Goal: Find specific page/section: Find specific page/section

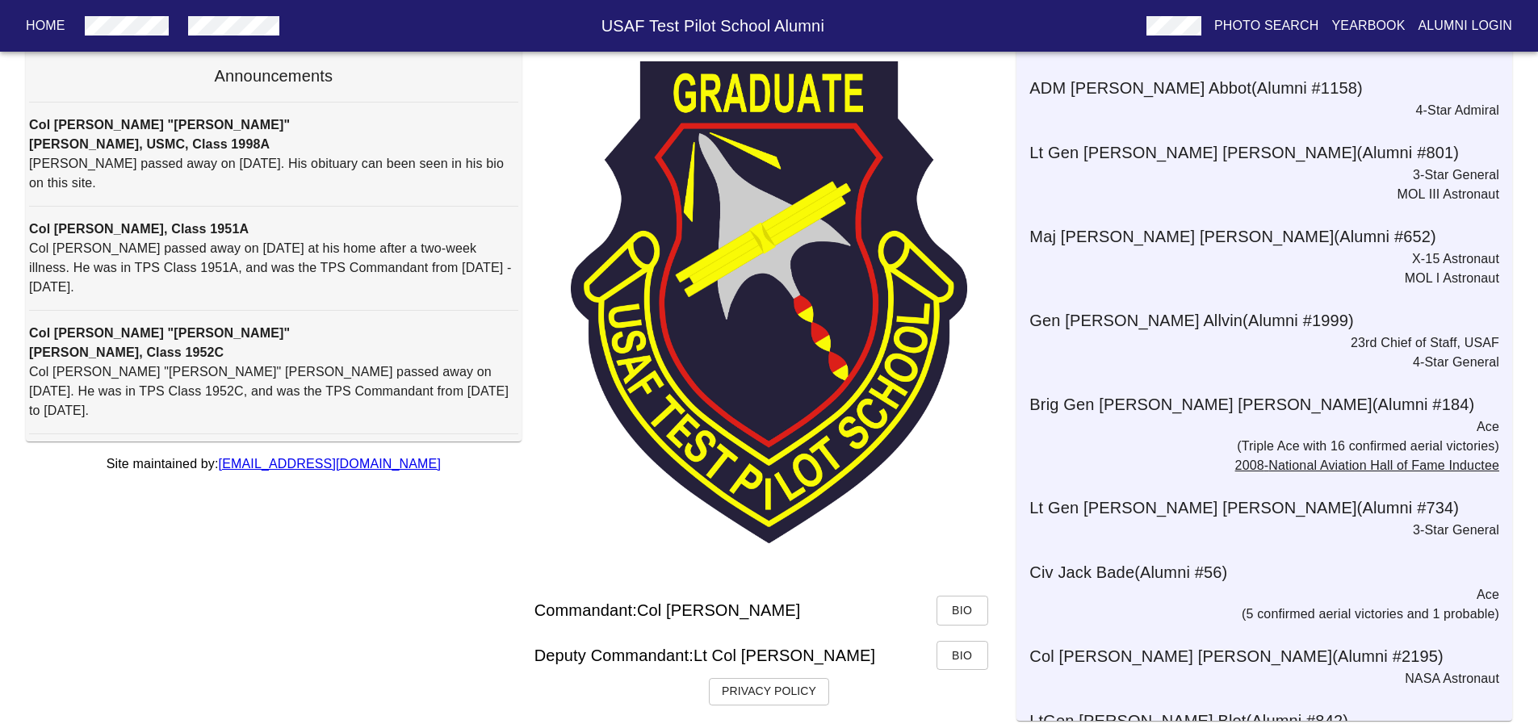
scroll to position [169, 0]
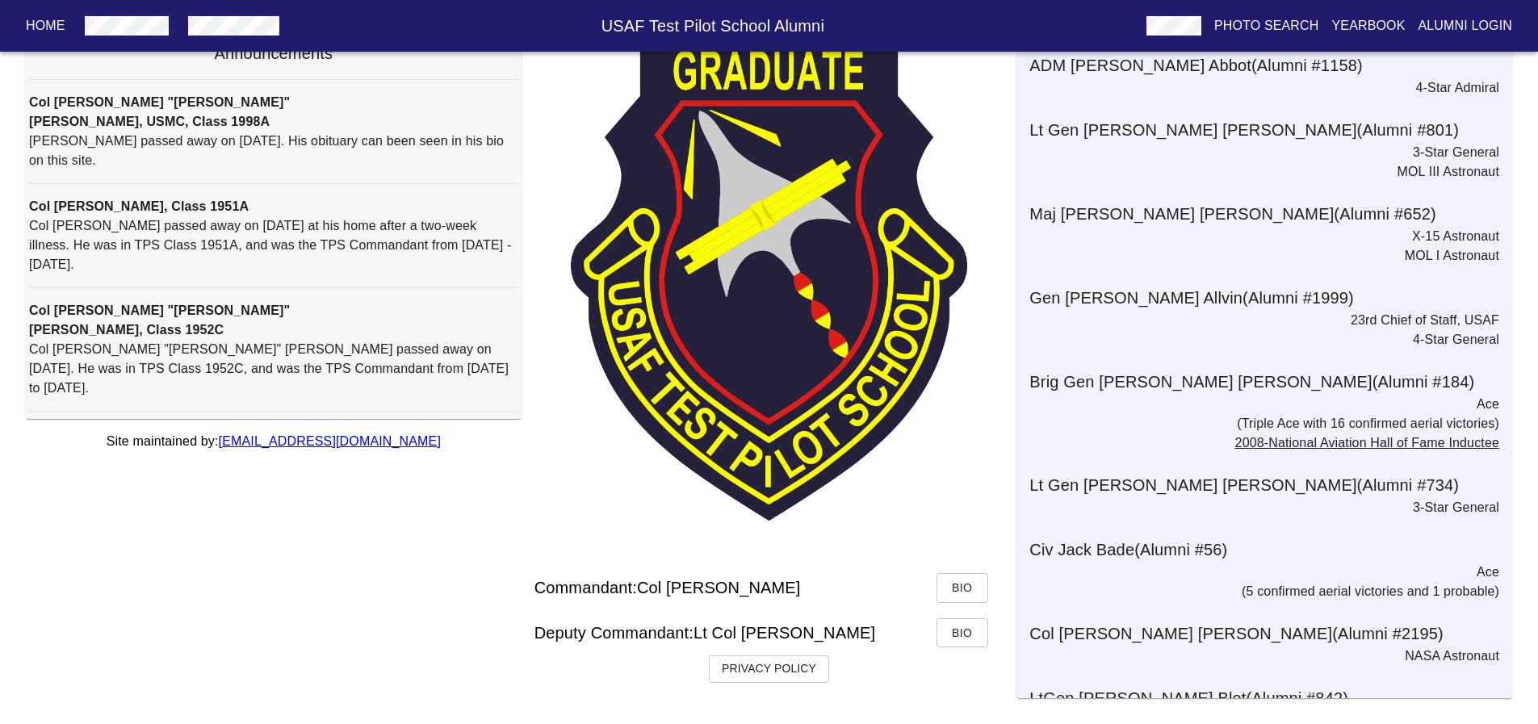
drag, startPoint x: 1508, startPoint y: 61, endPoint x: 1506, endPoint y: 103, distance: 41.2
click at [1506, 103] on div "Notable Alumni ADM [PERSON_NAME] (Alumni # 1158 ) 4-Star Admiral Lt Gen [PERSON…" at bounding box center [1264, 336] width 496 height 724
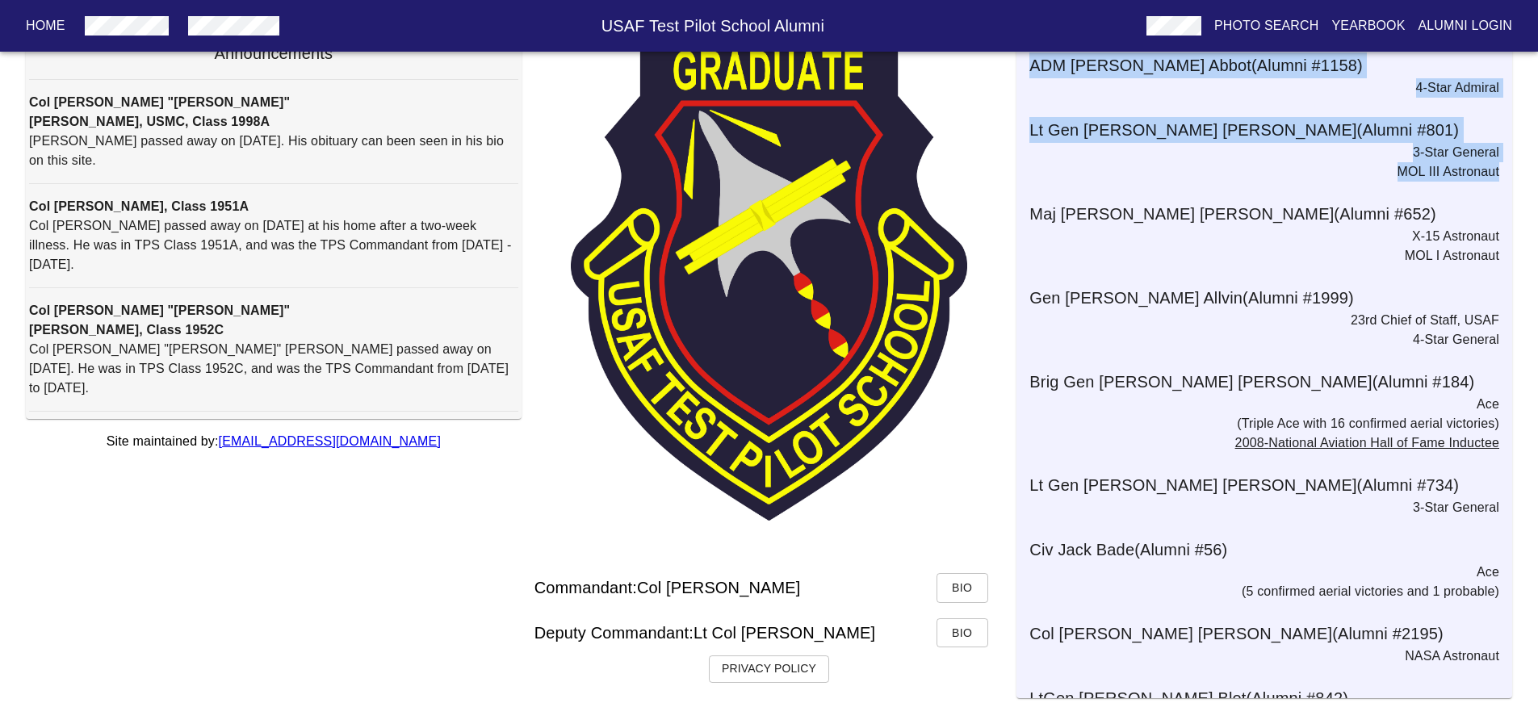
click at [1517, 132] on div "Courtesy of Artist [PERSON_NAME] @ [PERSON_NAME] Announcements Col [PERSON_NAME…" at bounding box center [769, 310] width 1538 height 827
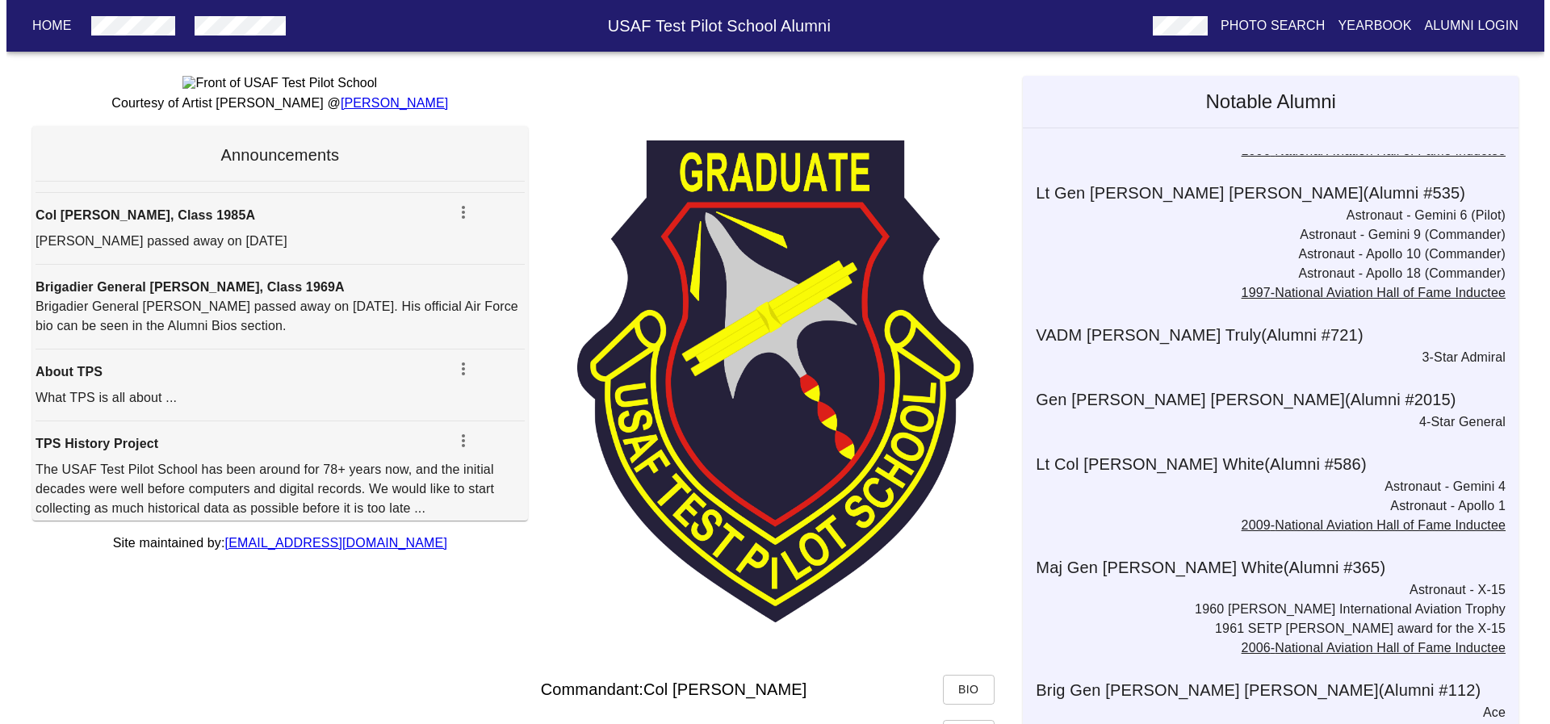
scroll to position [0, 0]
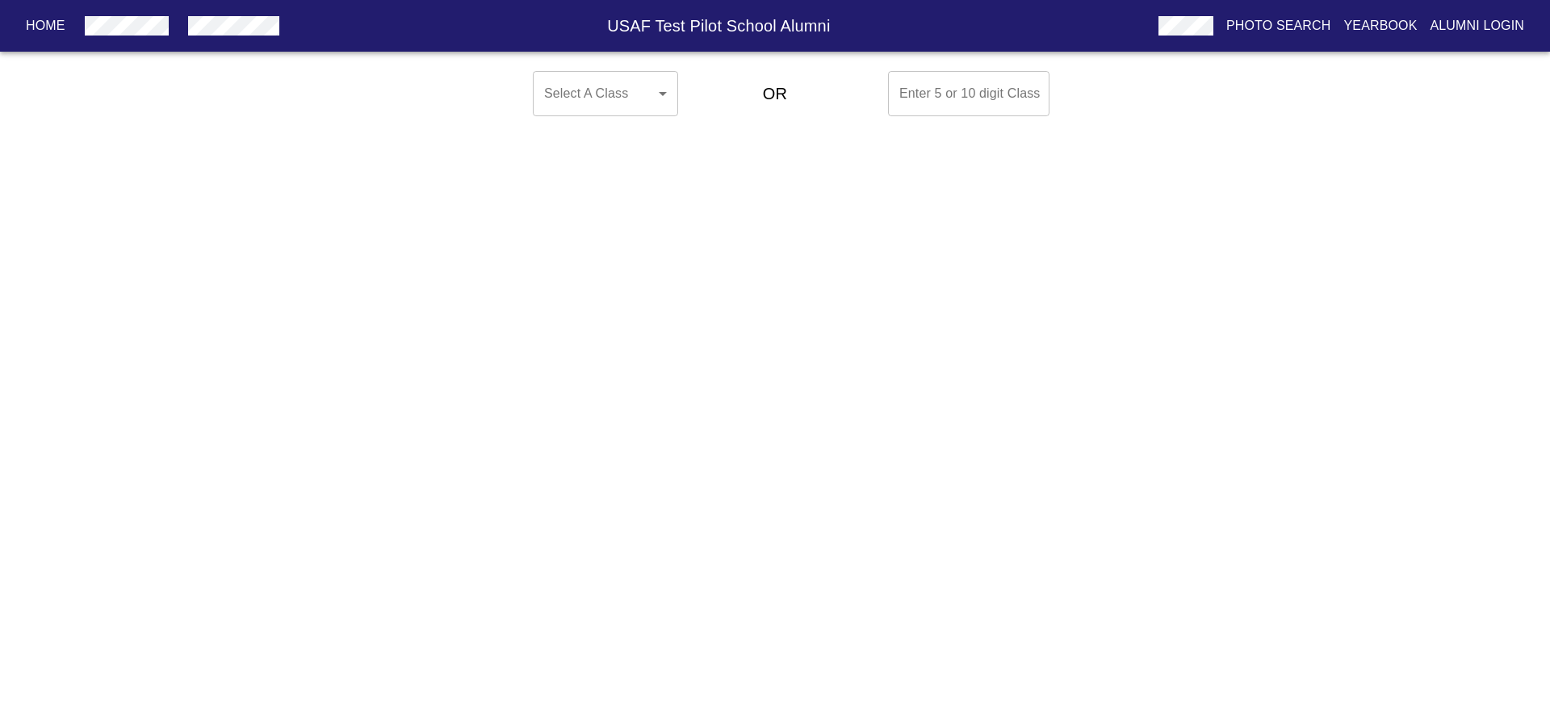
click at [665, 90] on body "Home USAF Test Pilot School Alumni Photo Search Yearbook Alumni Login Select A …" at bounding box center [775, 94] width 1550 height 58
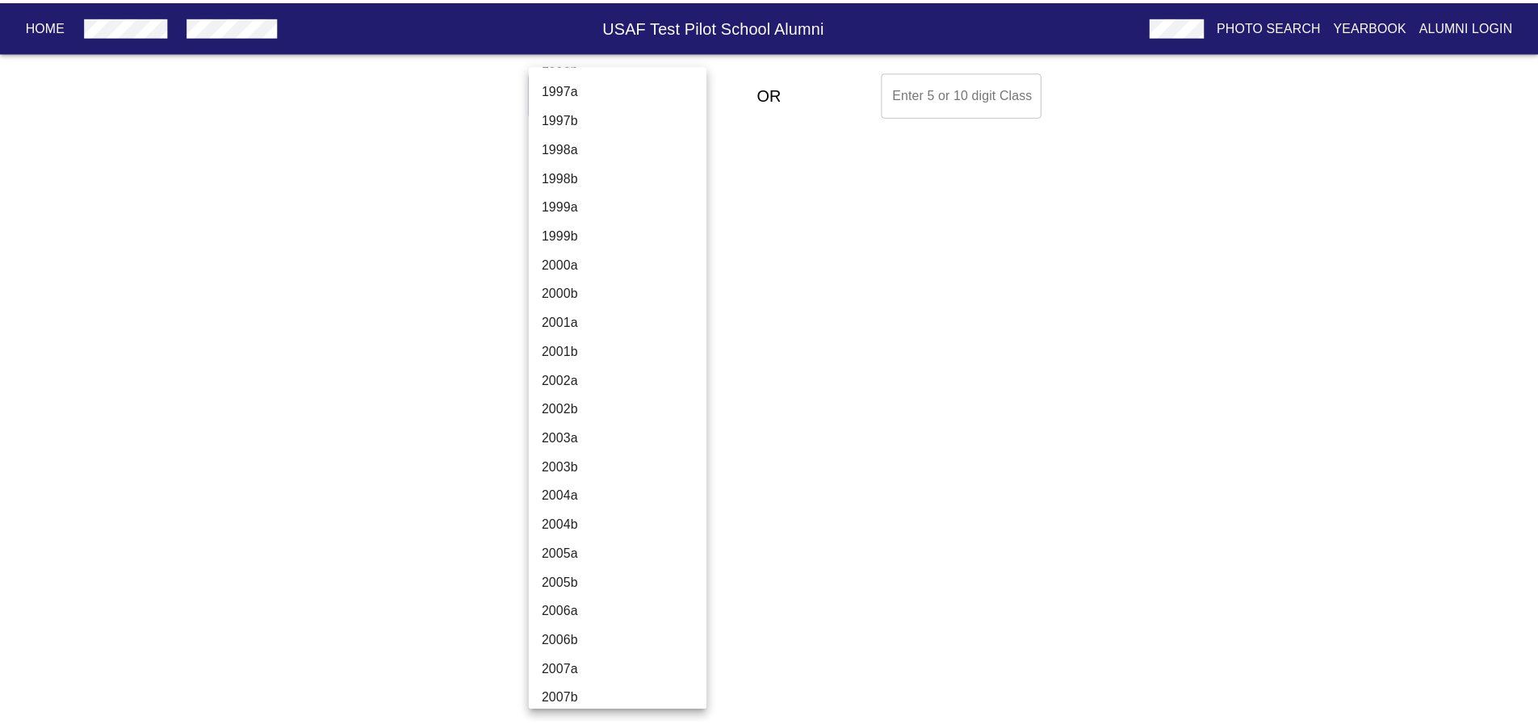
scroll to position [4191, 0]
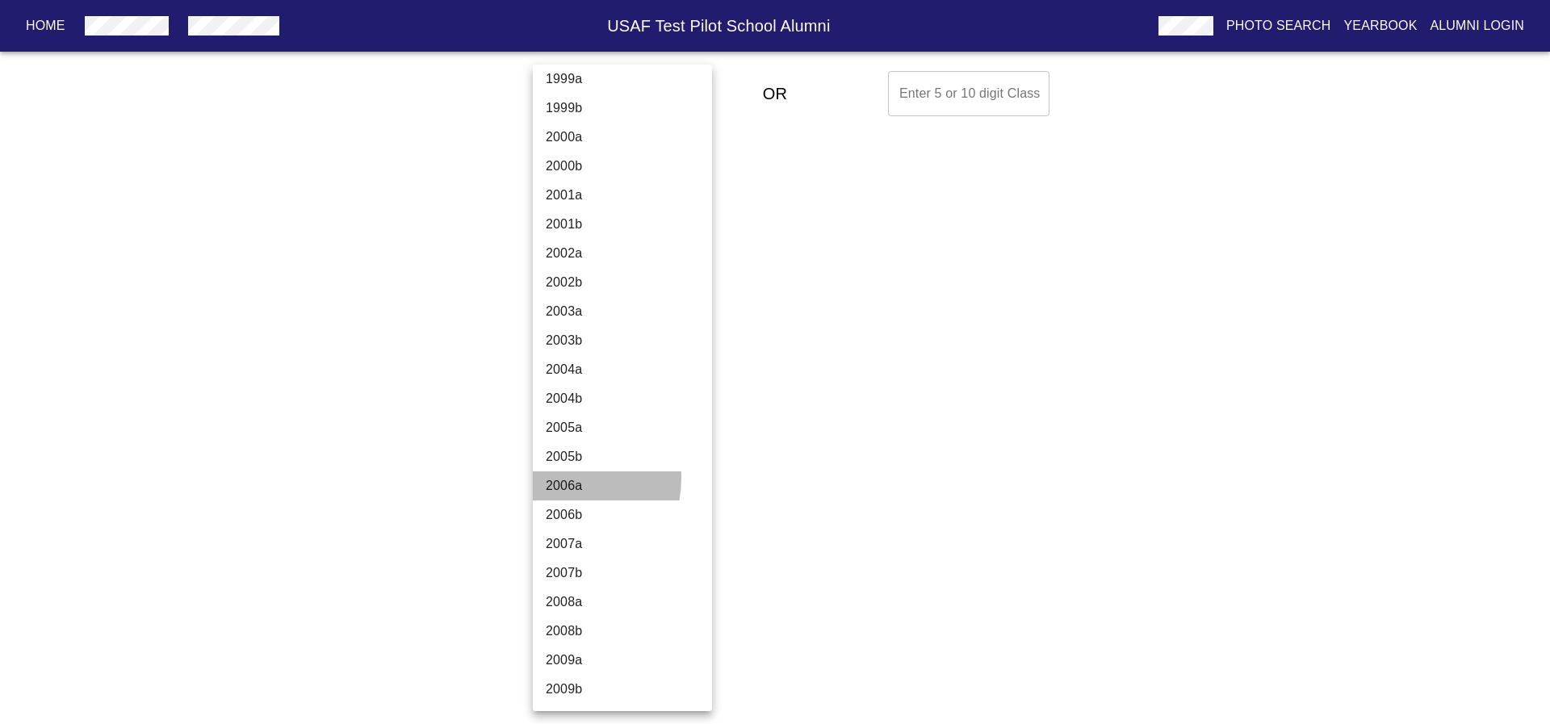
click at [555, 478] on li "2006a" at bounding box center [628, 485] width 191 height 29
type input "2006a"
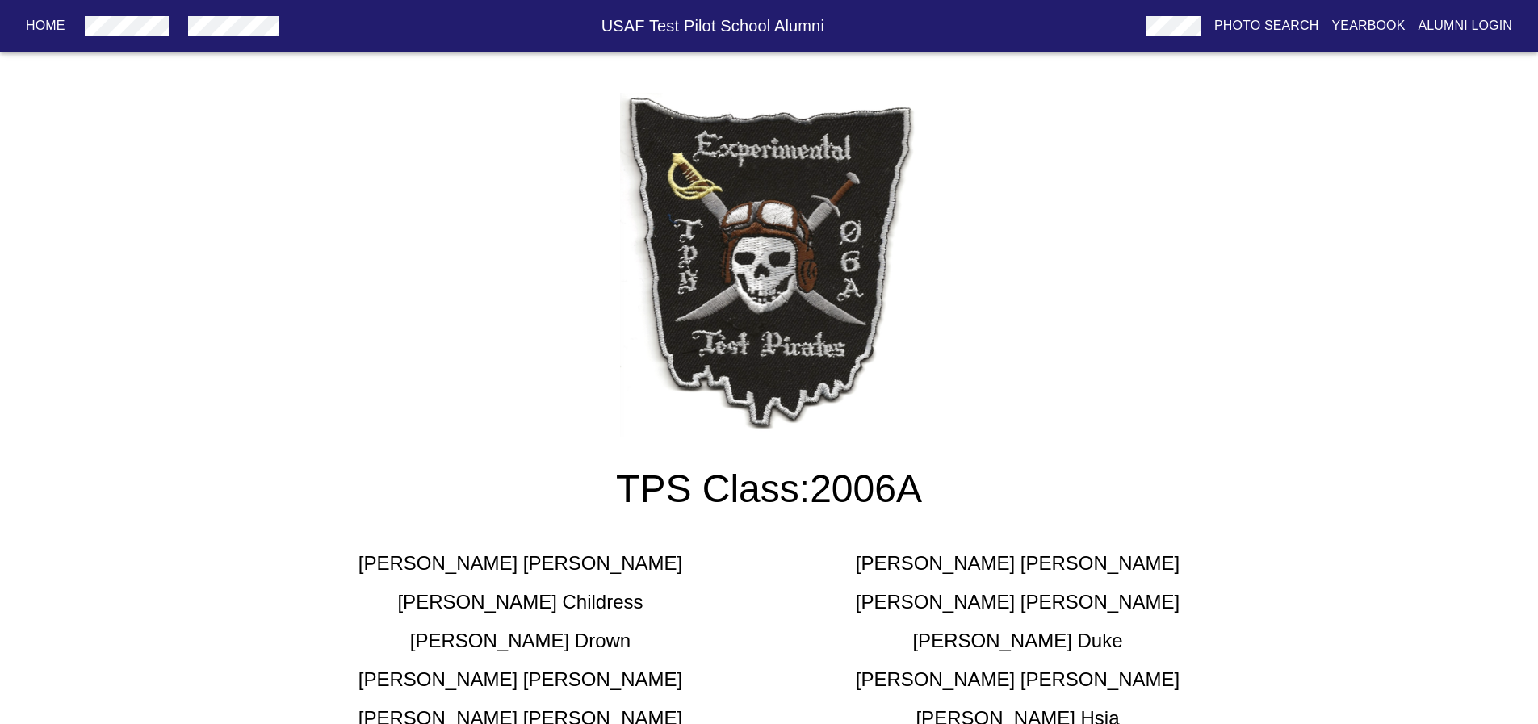
scroll to position [0, 0]
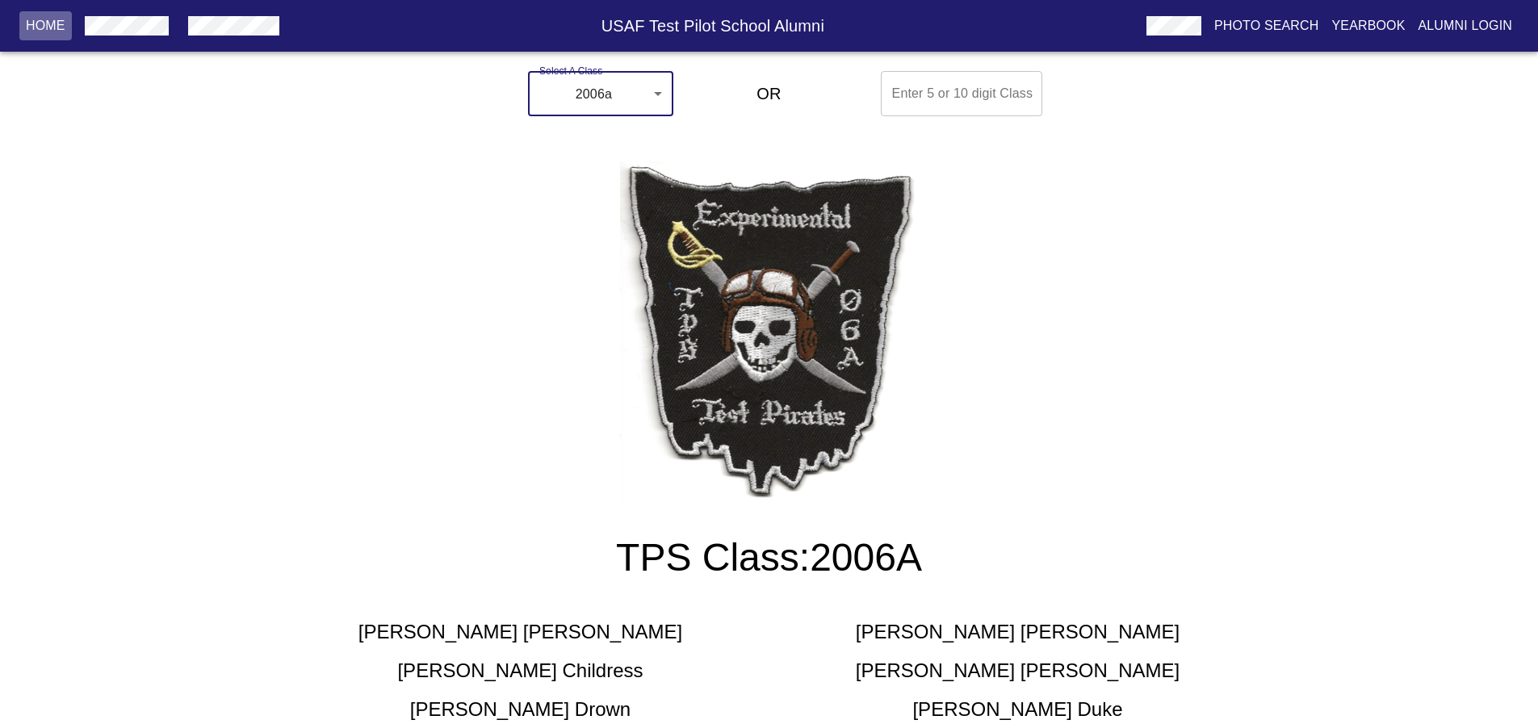
click at [37, 28] on p "Home" at bounding box center [46, 25] width 40 height 19
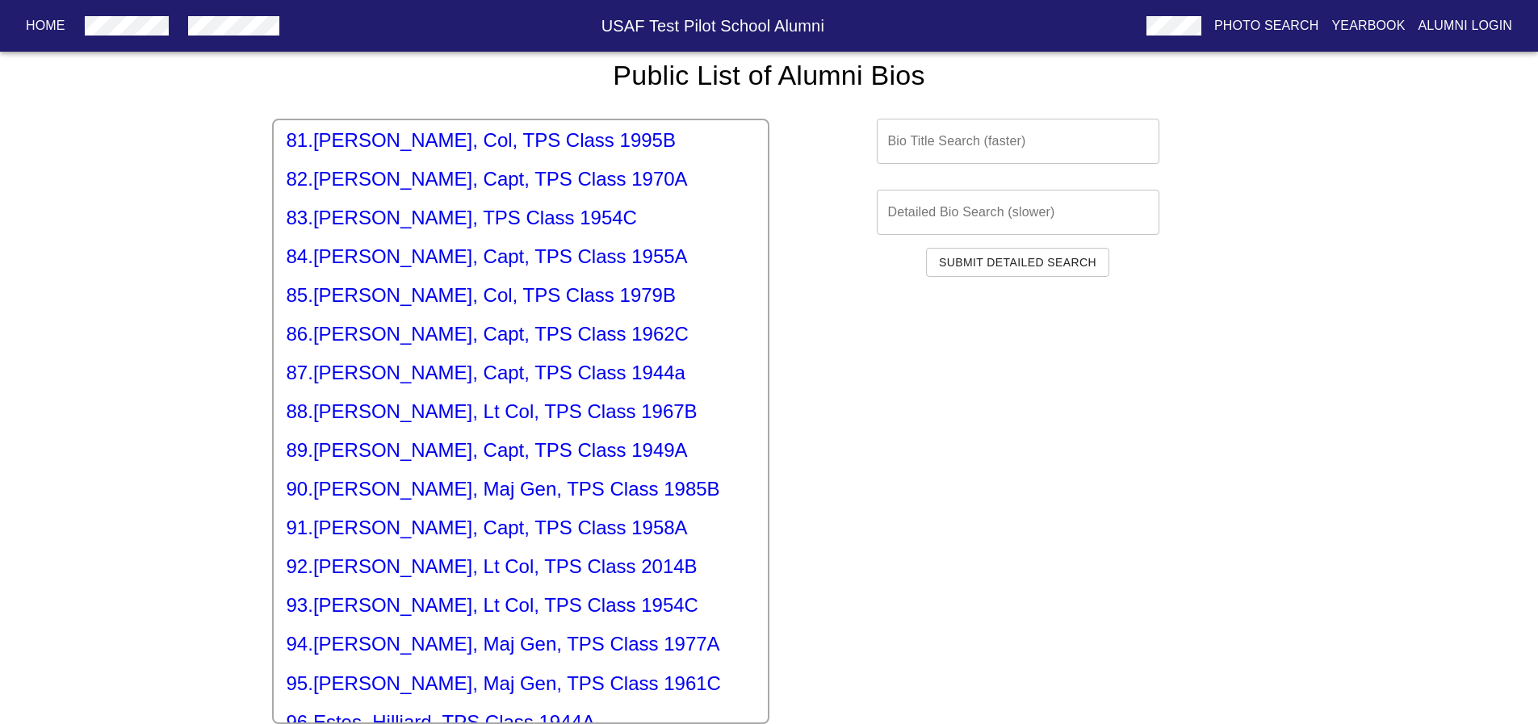
scroll to position [3229, 0]
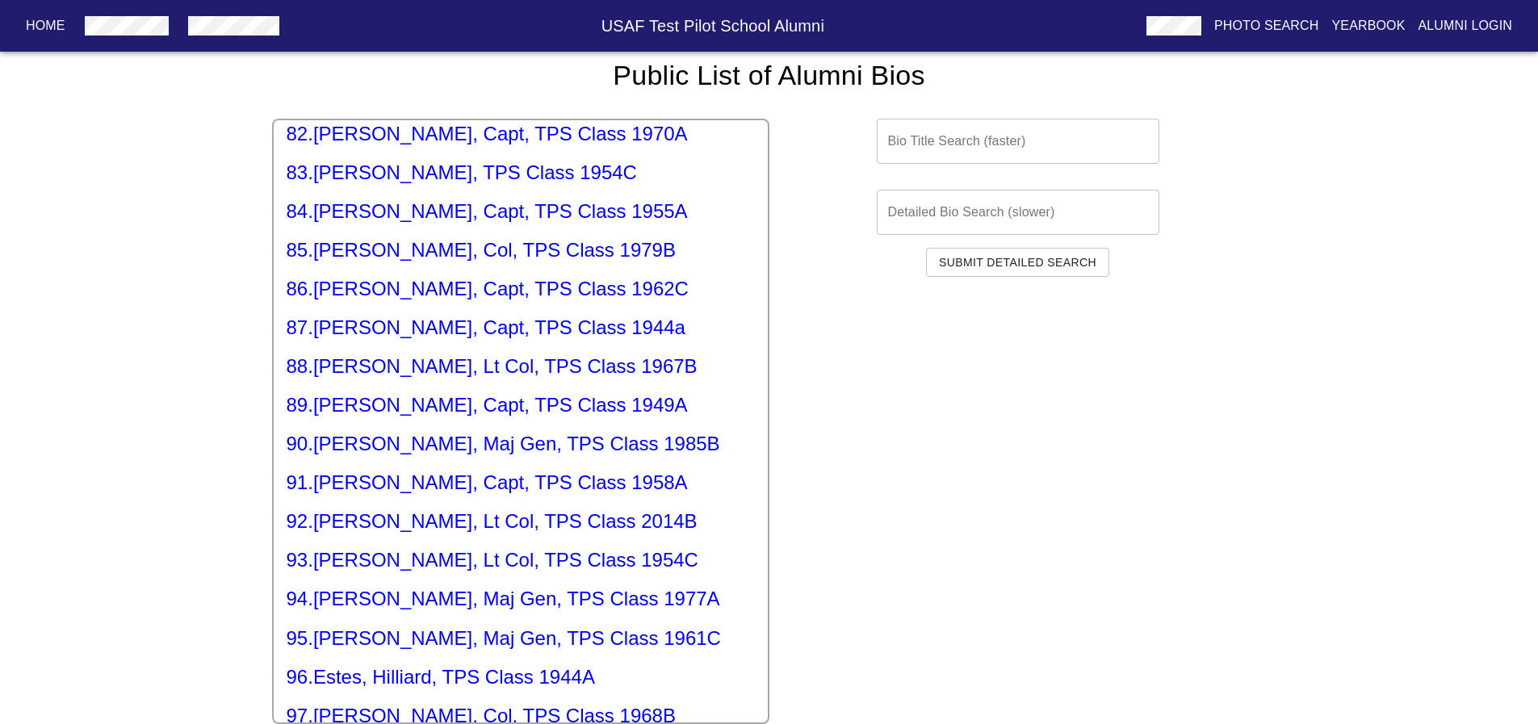
click at [22, 20] on button "Home" at bounding box center [45, 25] width 52 height 29
